Goal: Task Accomplishment & Management: Manage account settings

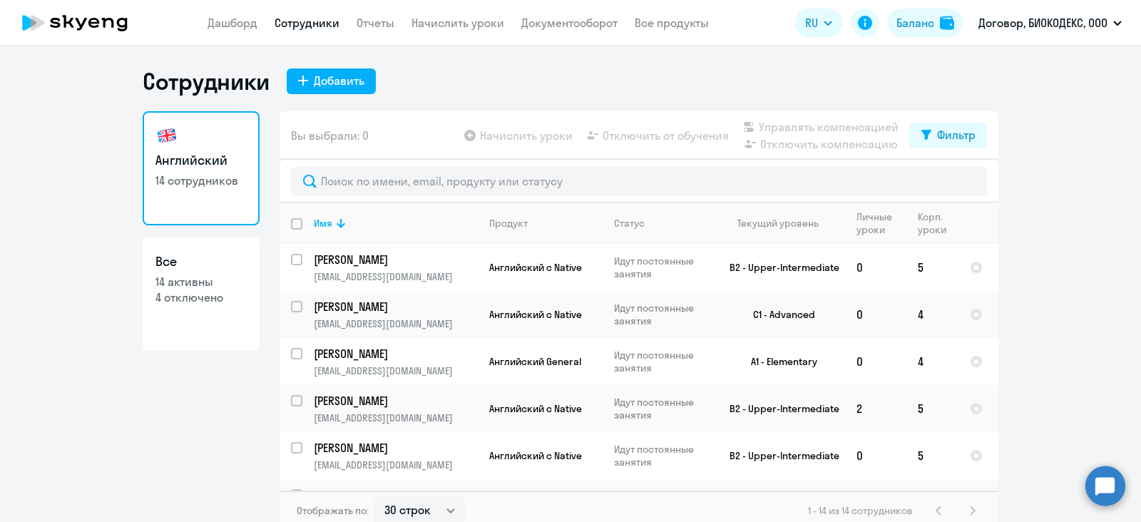
select select "30"
click at [219, 19] on link "Дашборд" at bounding box center [232, 23] width 50 height 14
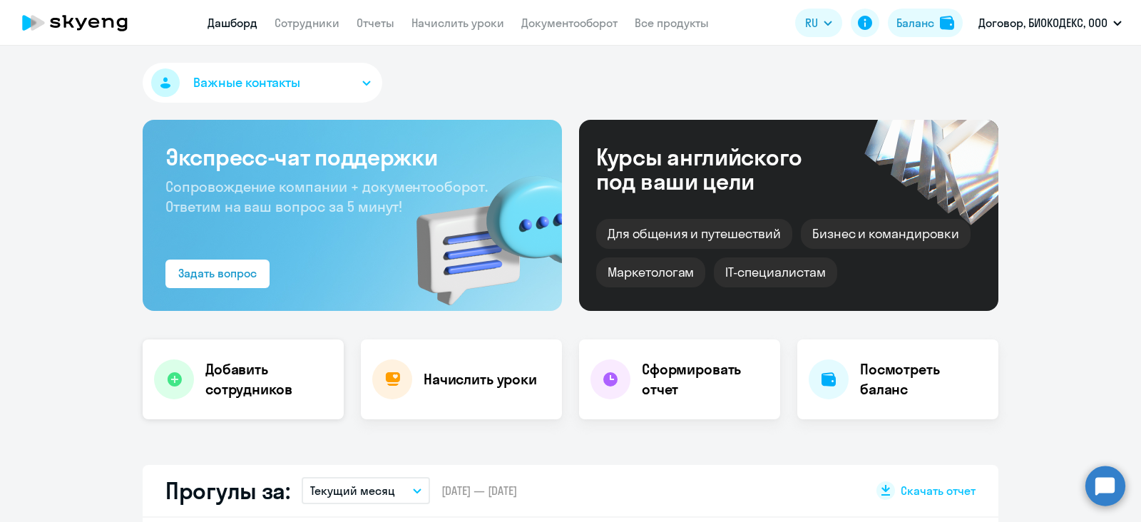
scroll to position [88, 0]
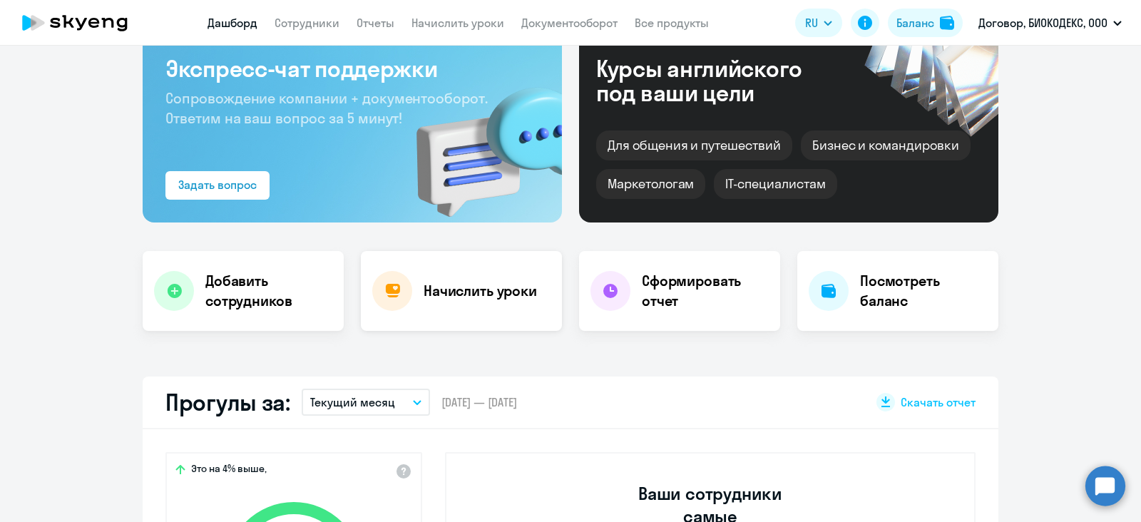
click at [424, 298] on h4 "Начислить уроки" at bounding box center [480, 291] width 113 height 20
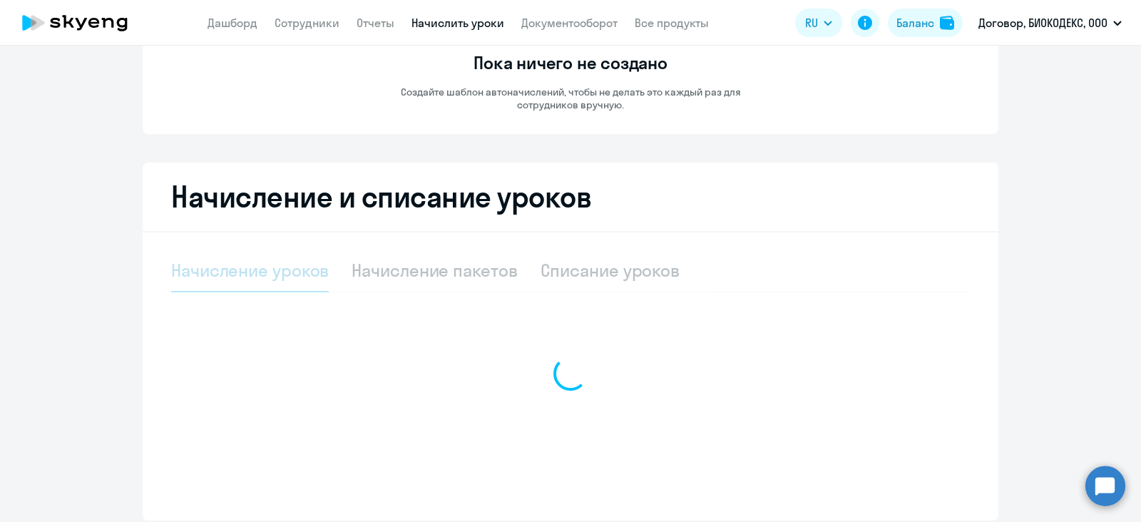
scroll to position [201, 0]
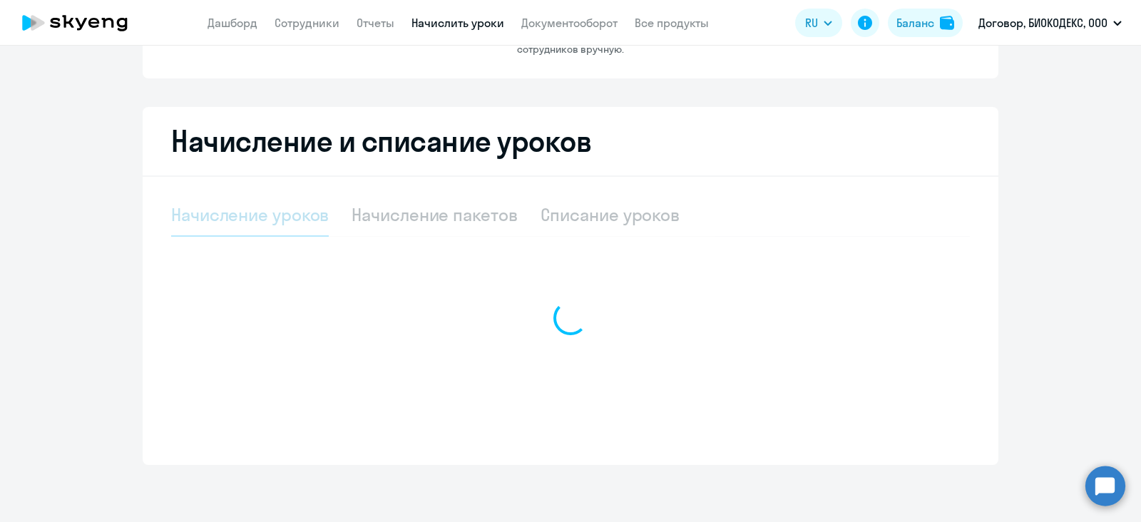
select select "10"
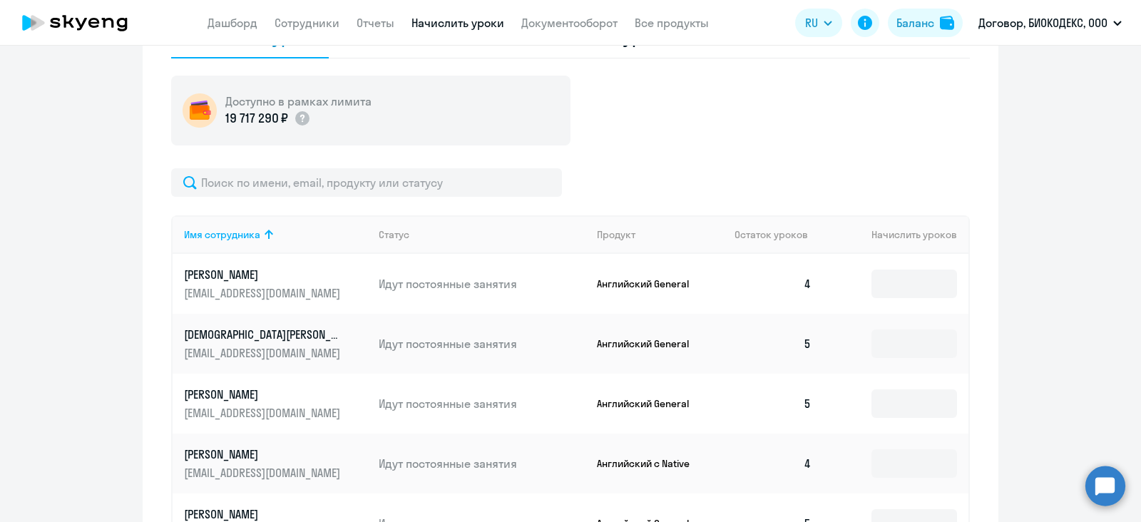
scroll to position [558, 0]
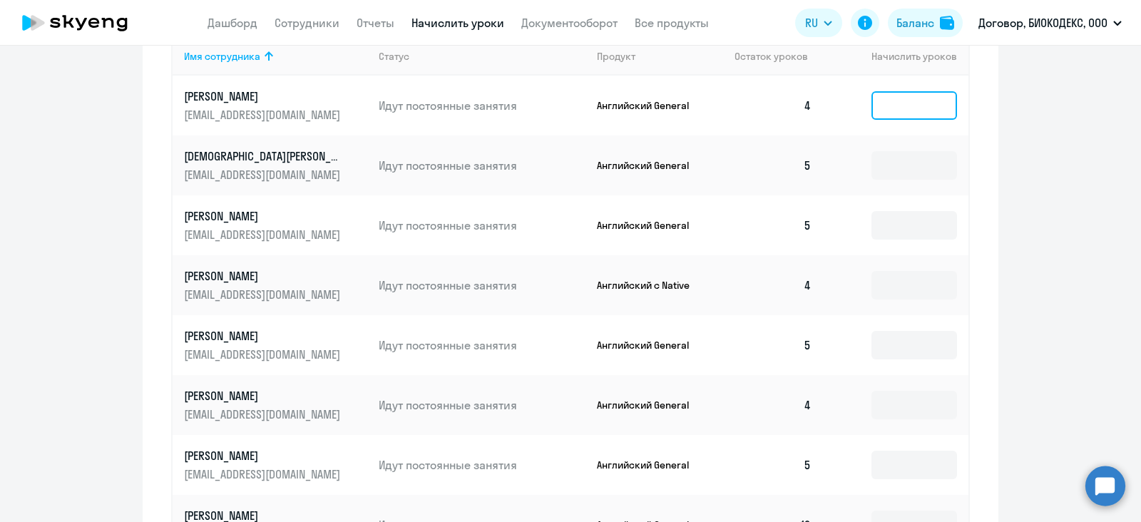
click at [878, 108] on input at bounding box center [914, 105] width 86 height 29
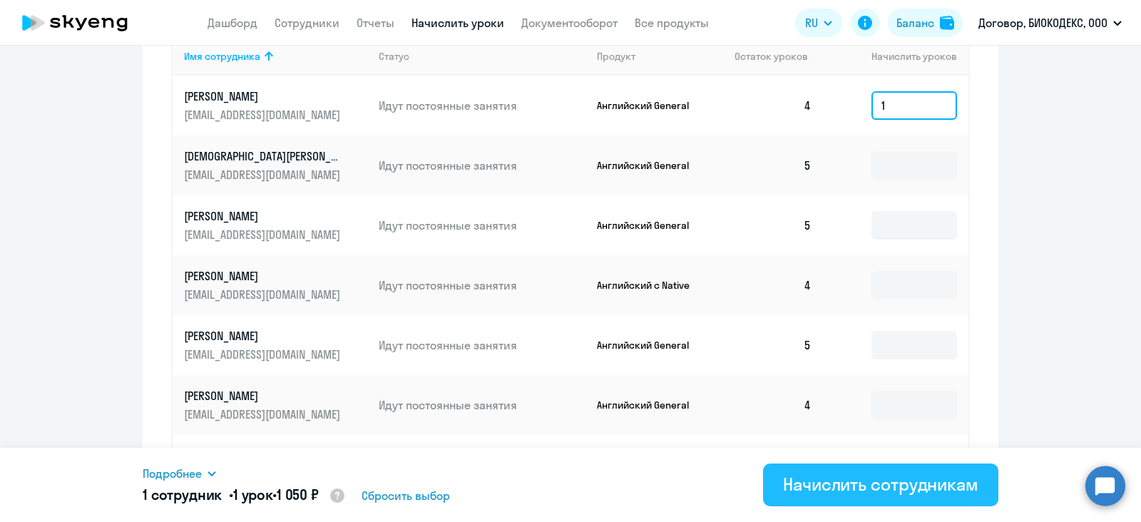
type input "1"
click at [911, 479] on div "Начислить сотрудникам" at bounding box center [880, 484] width 195 height 23
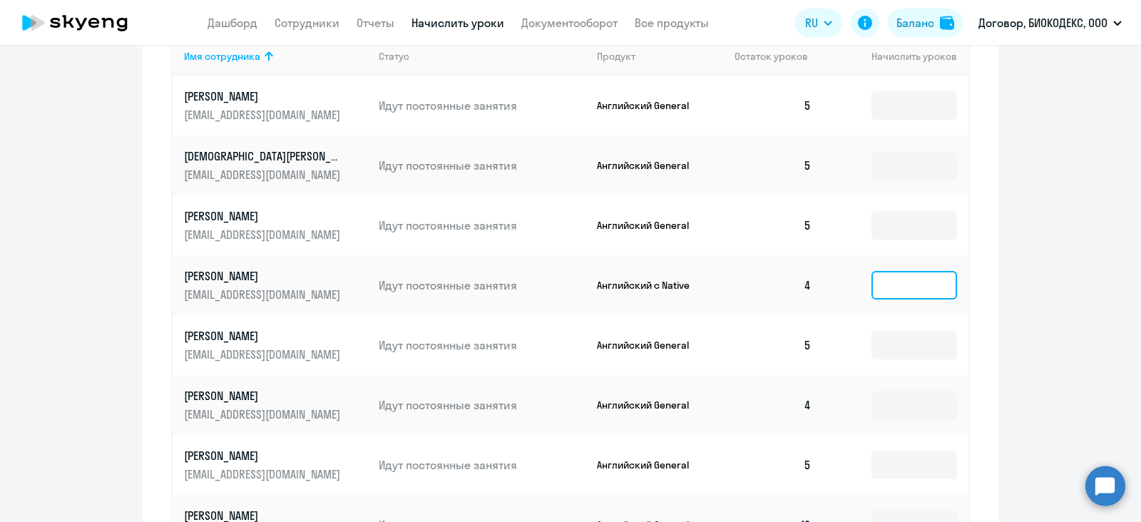
click at [871, 284] on input at bounding box center [914, 285] width 86 height 29
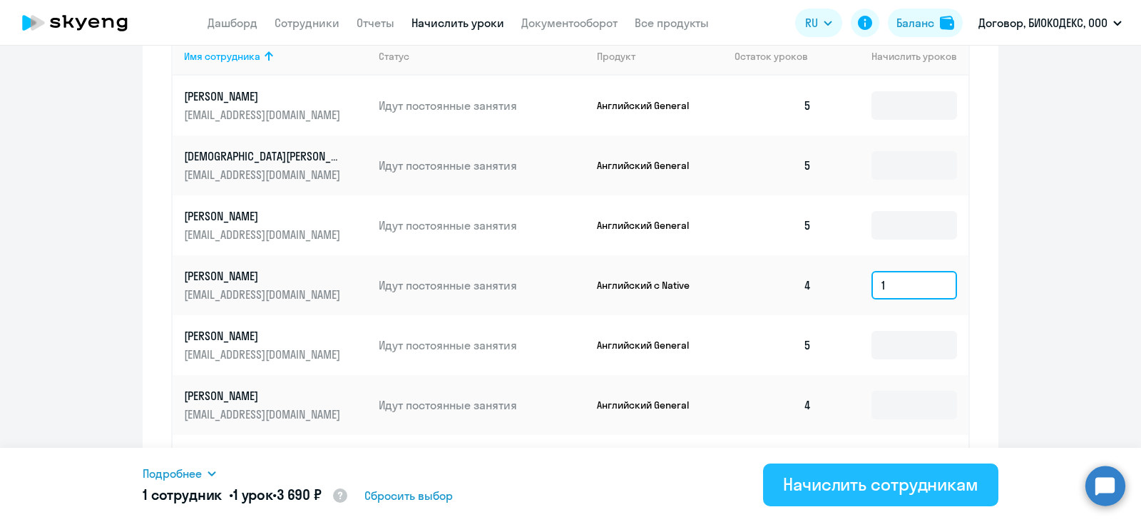
type input "1"
click at [902, 484] on div "Начислить сотрудникам" at bounding box center [880, 484] width 195 height 23
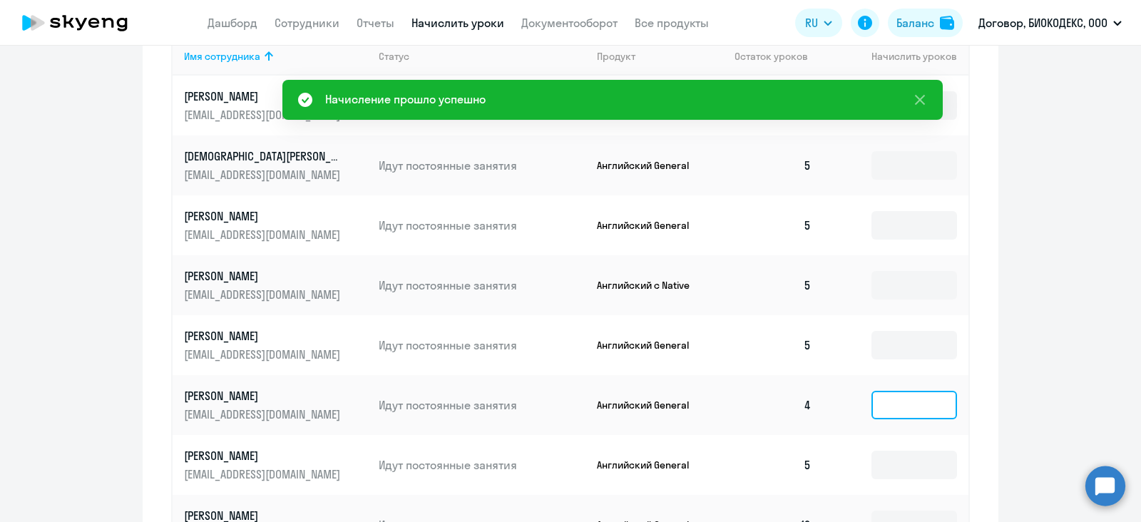
click at [873, 399] on input at bounding box center [914, 405] width 86 height 29
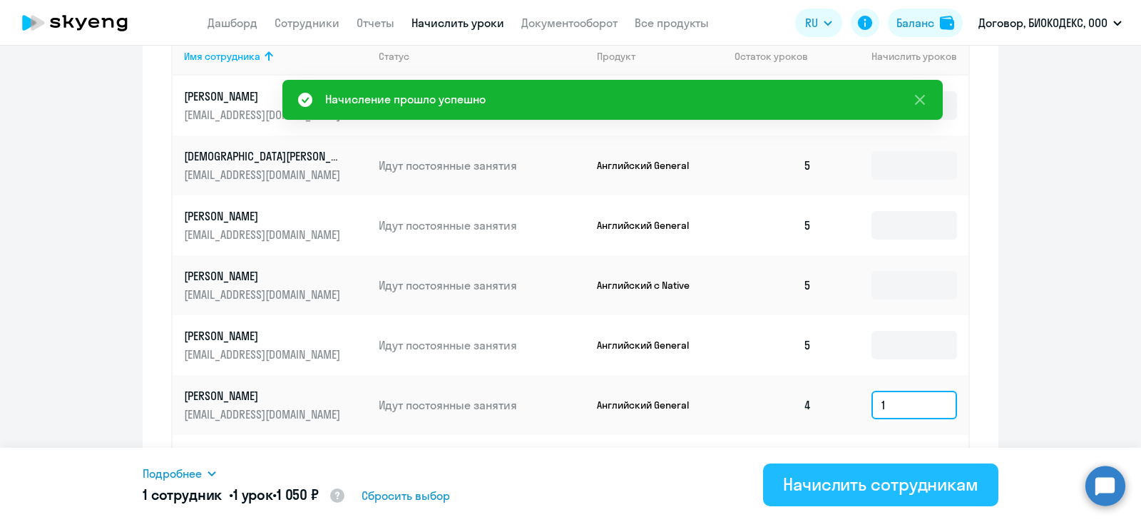
type input "1"
click at [915, 467] on button "Начислить сотрудникам" at bounding box center [880, 484] width 235 height 43
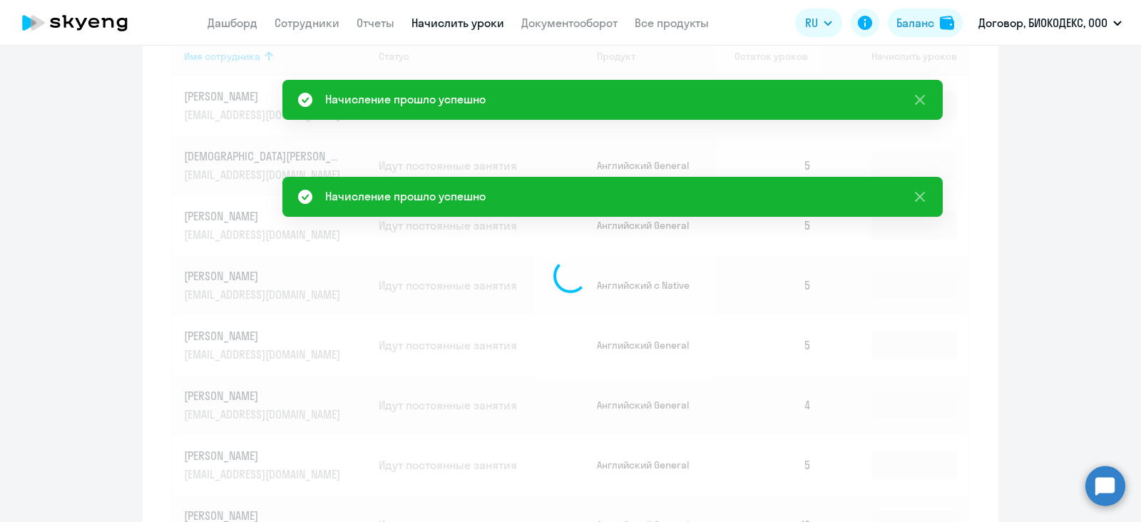
scroll to position [647, 0]
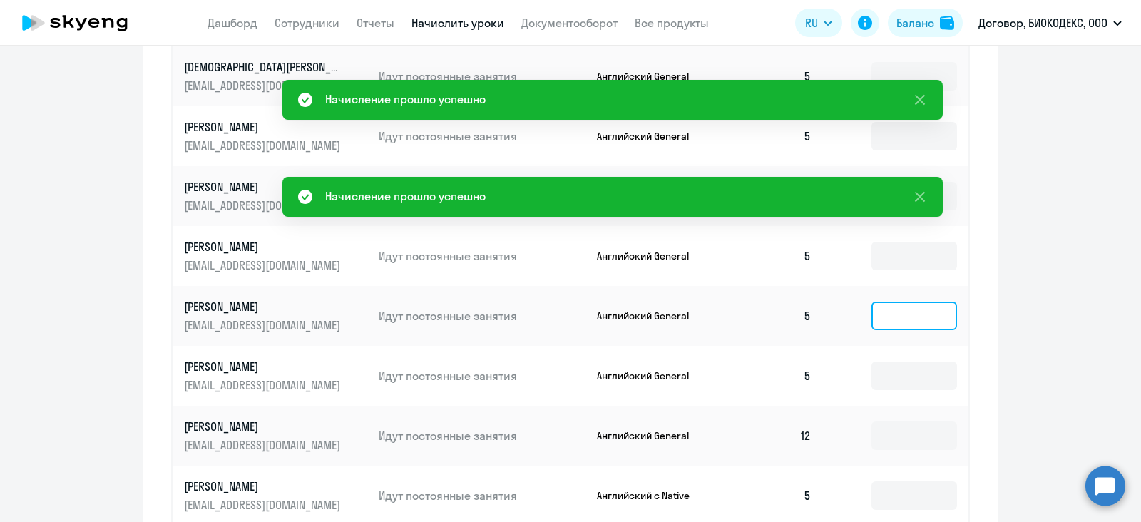
click at [884, 329] on input at bounding box center [914, 316] width 86 height 29
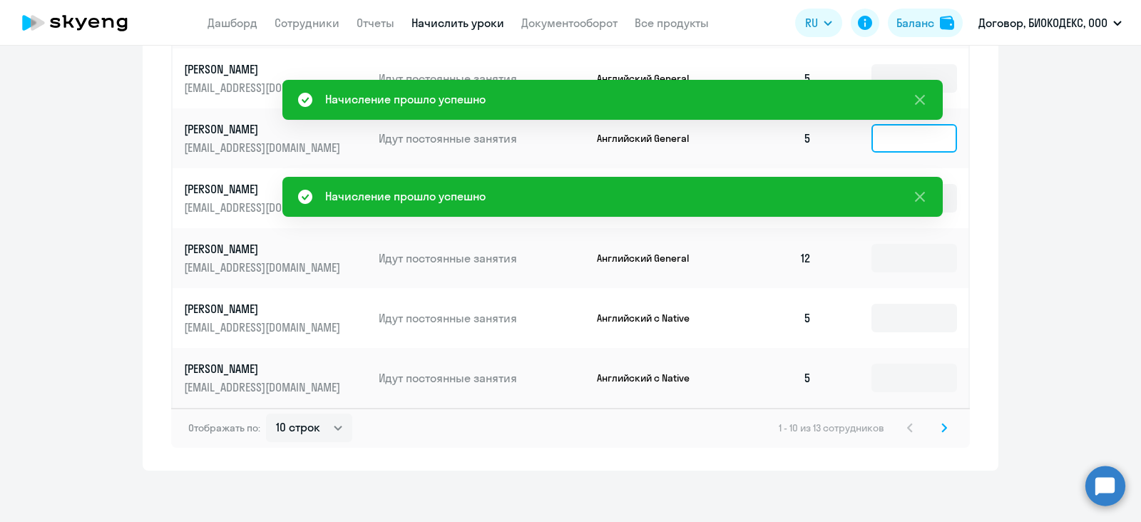
scroll to position [825, 0]
click at [940, 421] on svg-icon at bounding box center [943, 427] width 17 height 17
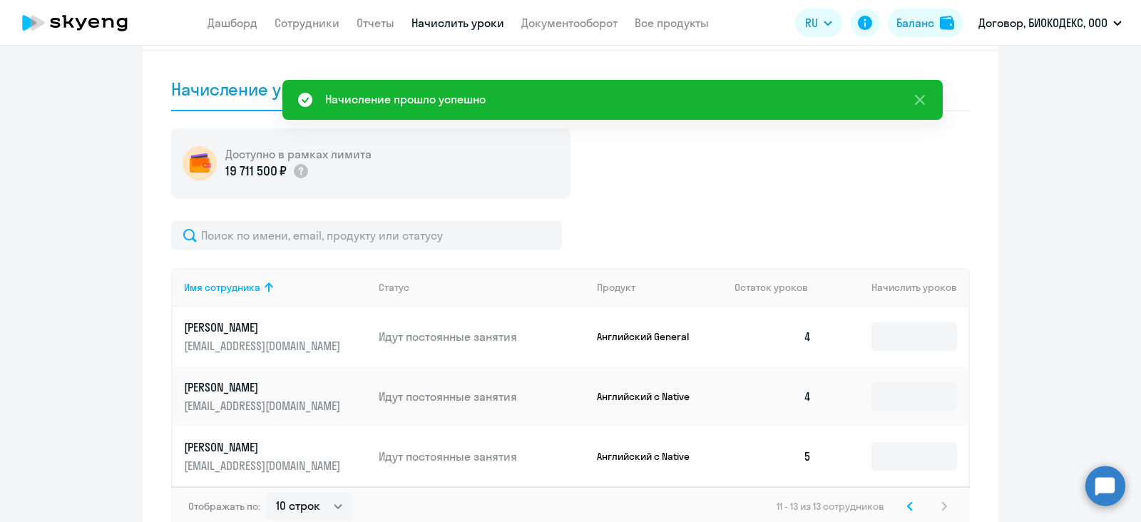
scroll to position [322, 0]
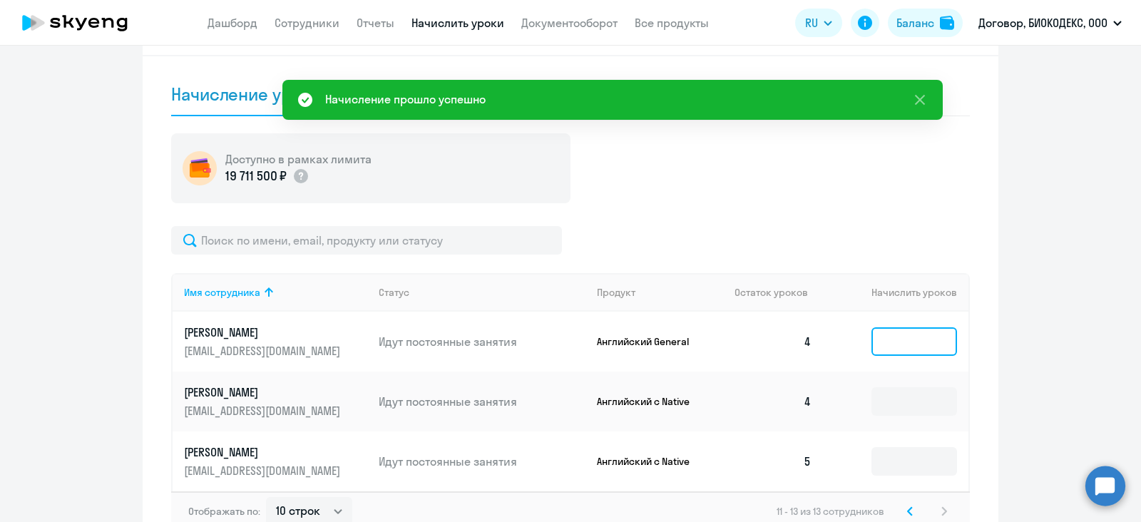
click at [881, 343] on input at bounding box center [914, 341] width 86 height 29
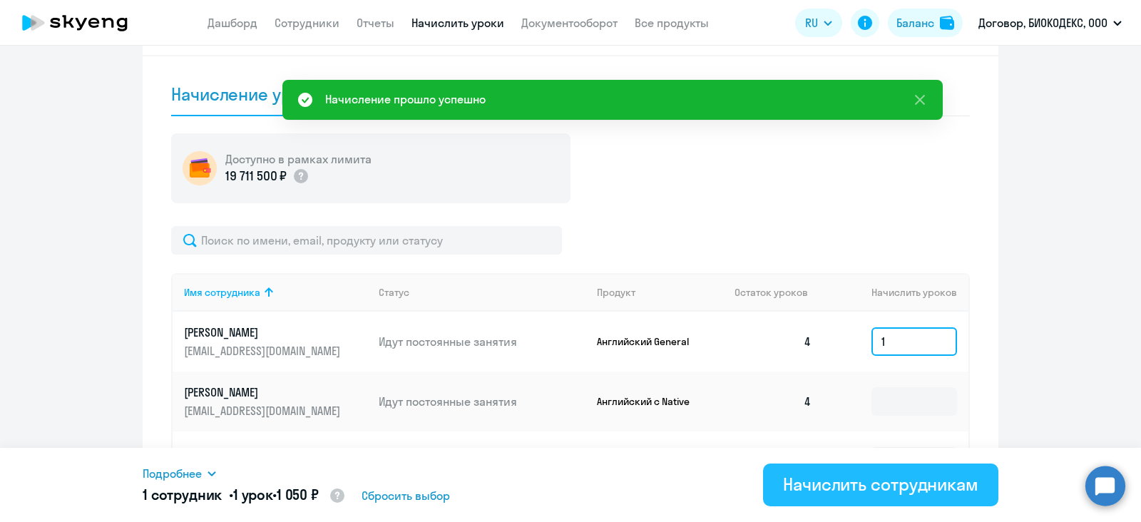
type input "1"
click at [930, 476] on div "Начислить сотрудникам" at bounding box center [880, 484] width 195 height 23
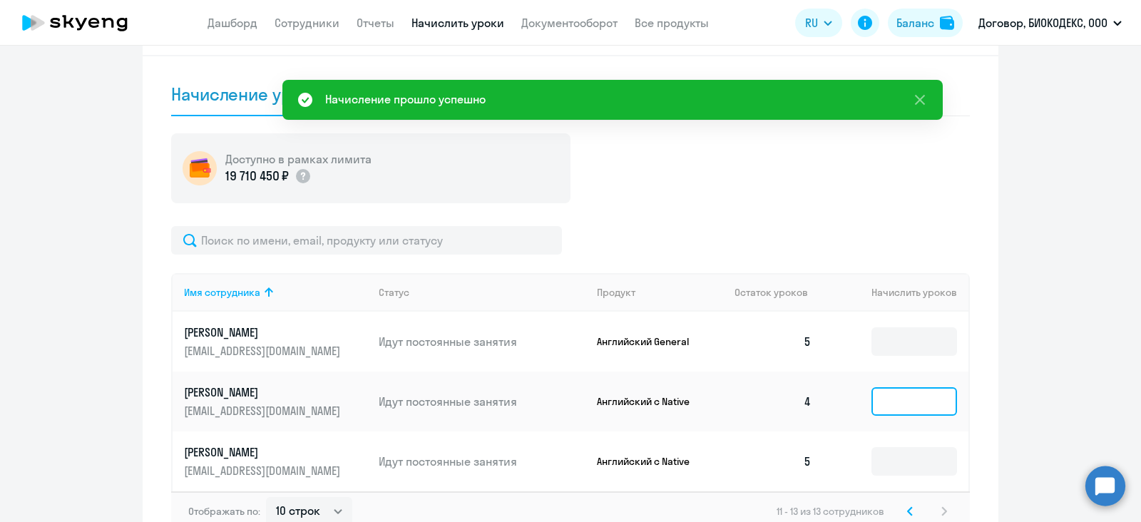
click at [881, 406] on input at bounding box center [914, 401] width 86 height 29
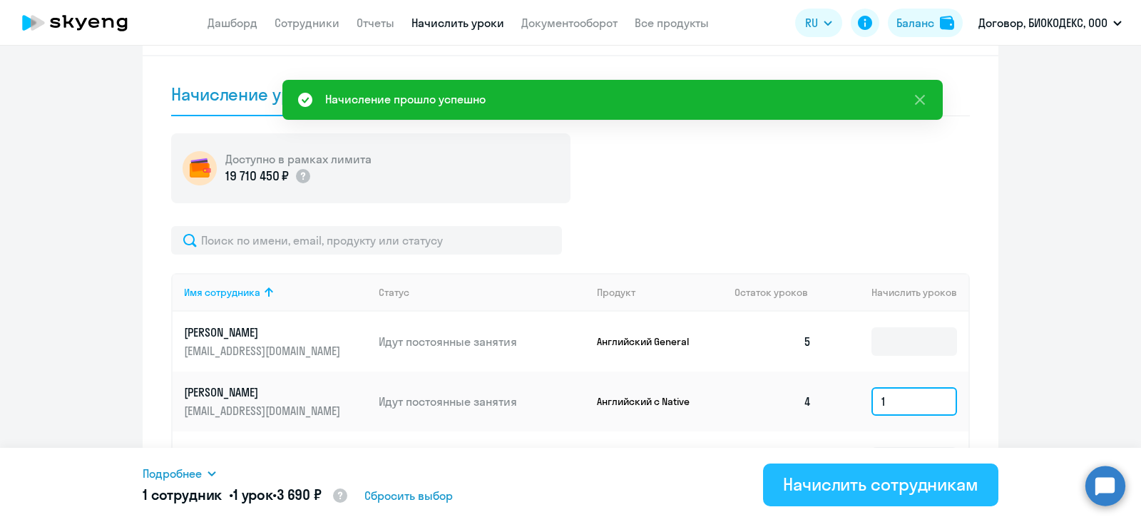
type input "1"
click at [914, 466] on button "Начислить сотрудникам" at bounding box center [880, 484] width 235 height 43
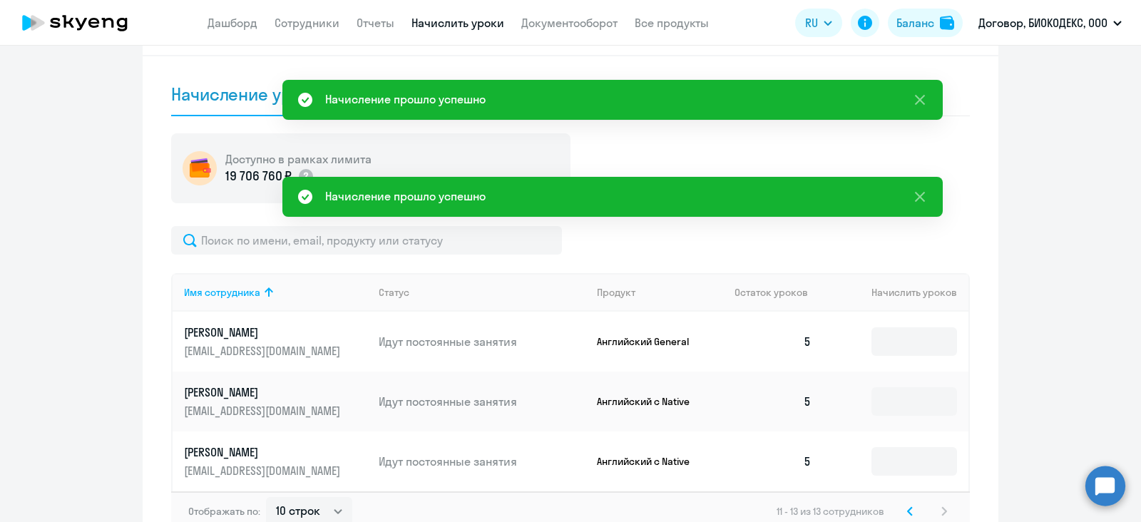
scroll to position [410, 0]
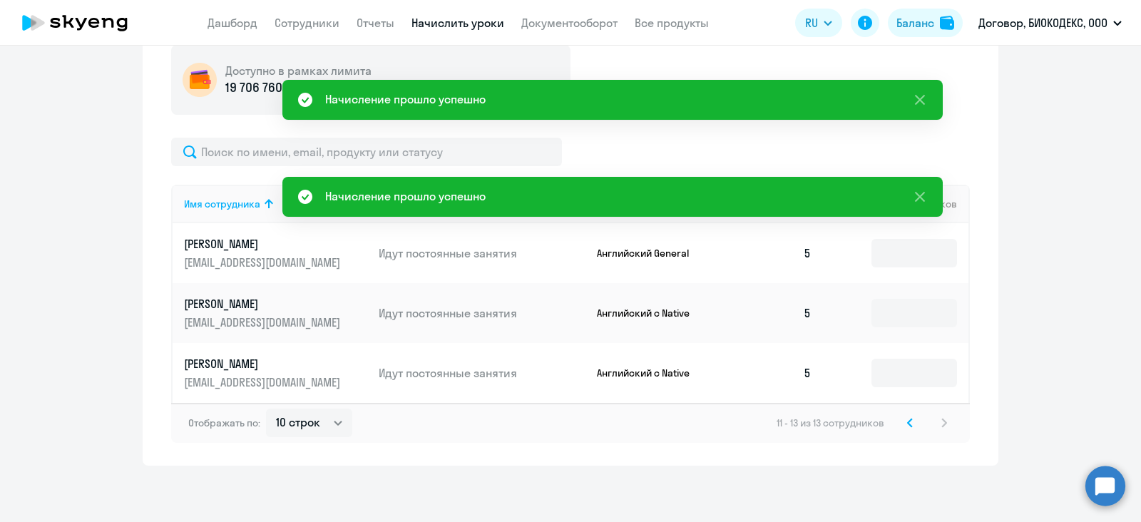
click at [907, 426] on icon at bounding box center [910, 423] width 6 height 10
